Goal: Check status

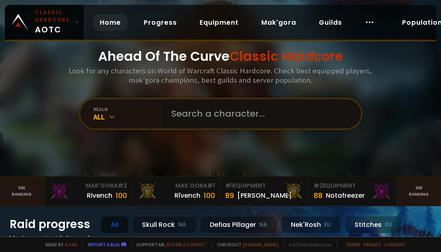
drag, startPoint x: 211, startPoint y: 118, endPoint x: 217, endPoint y: 120, distance: 7.2
click at [211, 118] on input "text" at bounding box center [258, 113] width 185 height 29
type input "mageonline"
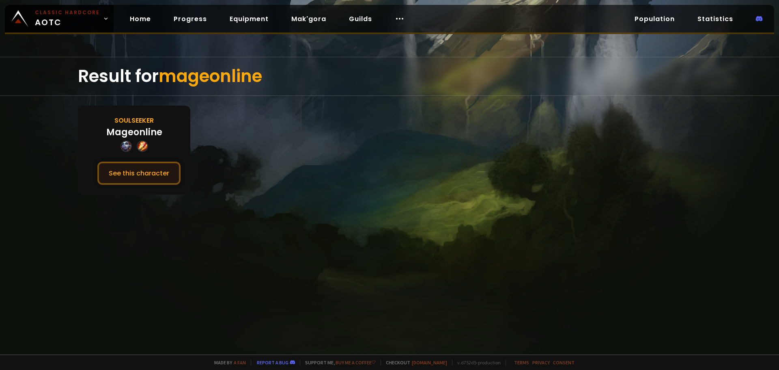
click at [139, 170] on button "See this character" at bounding box center [138, 172] width 83 height 23
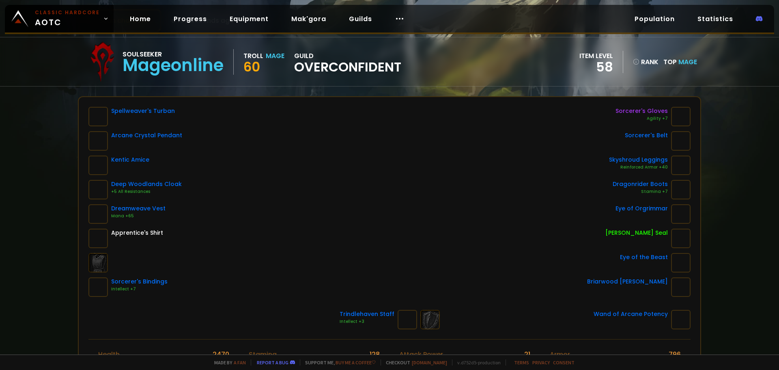
scroll to position [41, 0]
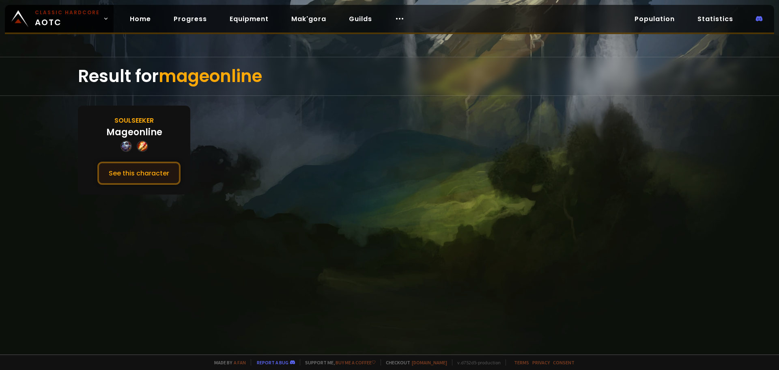
drag, startPoint x: 141, startPoint y: 176, endPoint x: 141, endPoint y: 171, distance: 4.9
click at [141, 176] on button "See this character" at bounding box center [138, 172] width 83 height 23
